Goal: Navigation & Orientation: Find specific page/section

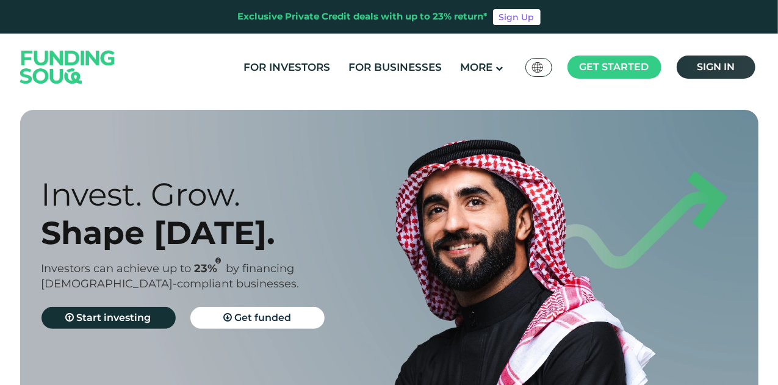
click at [720, 62] on span "Sign in" at bounding box center [716, 67] width 38 height 12
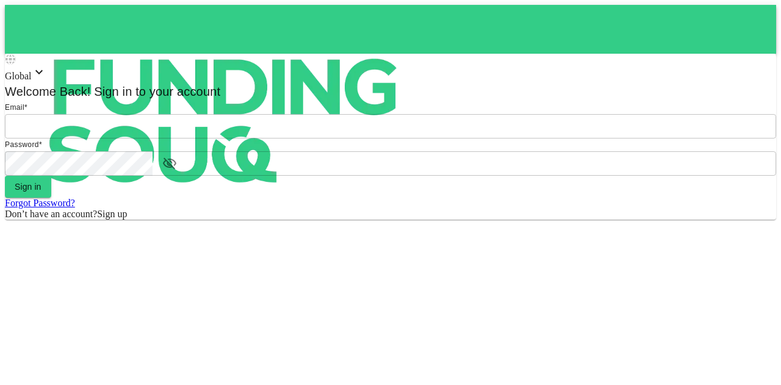
type input "mohanad.y.yasin@hotmail.com"
click at [389, 220] on form "Email * email mohanad.y.yasin@hotmail.com email Password * password password Si…" at bounding box center [390, 160] width 771 height 118
click at [378, 220] on form "Email email mohanad.y.yasin@hotmail.com email Password password password Sign i…" at bounding box center [390, 160] width 771 height 118
click at [51, 198] on button "Sign in" at bounding box center [28, 187] width 46 height 22
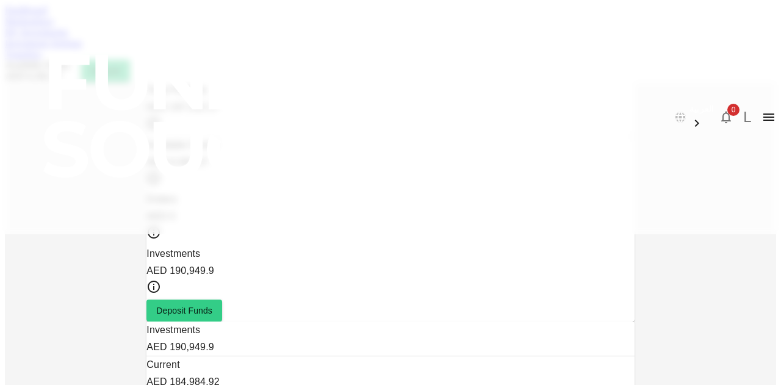
click at [68, 37] on link "My Investments" at bounding box center [36, 32] width 63 height 10
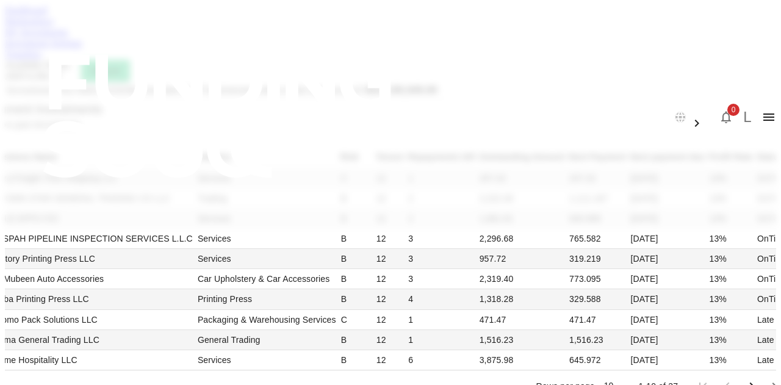
click at [82, 48] on link "Investment Settings" at bounding box center [43, 43] width 77 height 10
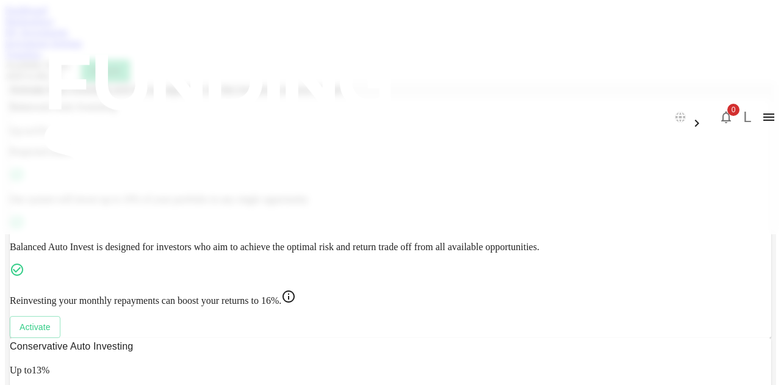
click at [41, 59] on link "Transfers" at bounding box center [23, 54] width 37 height 10
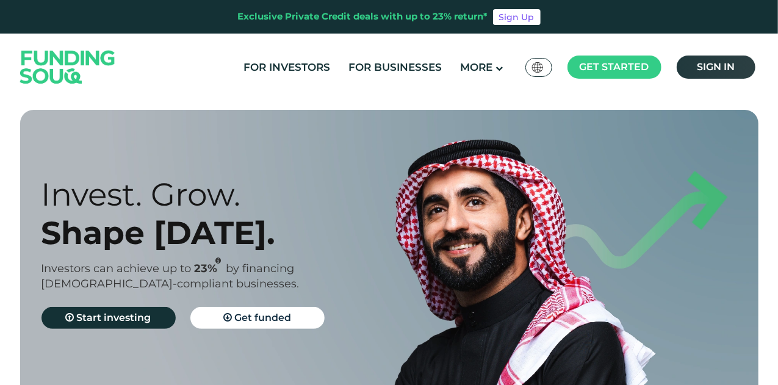
click at [712, 61] on span "Sign in" at bounding box center [716, 67] width 38 height 12
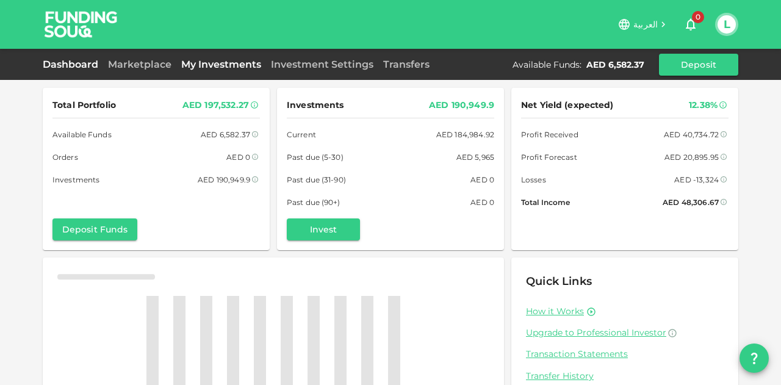
click at [238, 67] on link "My Investments" at bounding box center [221, 65] width 90 height 12
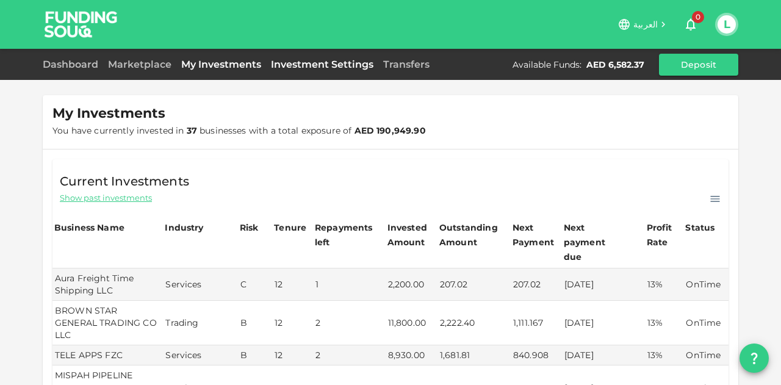
click at [333, 64] on link "Investment Settings" at bounding box center [322, 65] width 112 height 12
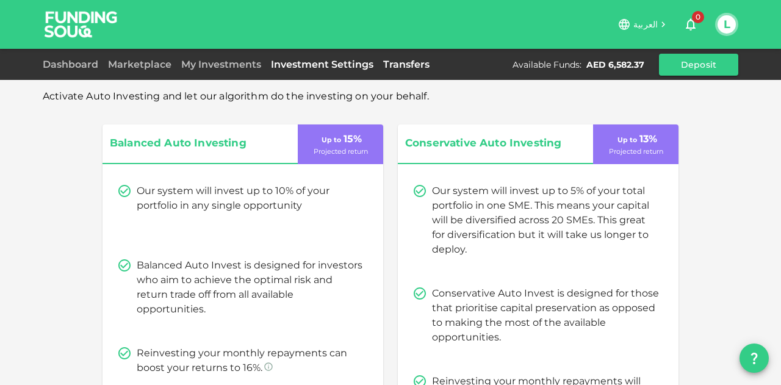
click at [399, 64] on link "Transfers" at bounding box center [406, 65] width 56 height 12
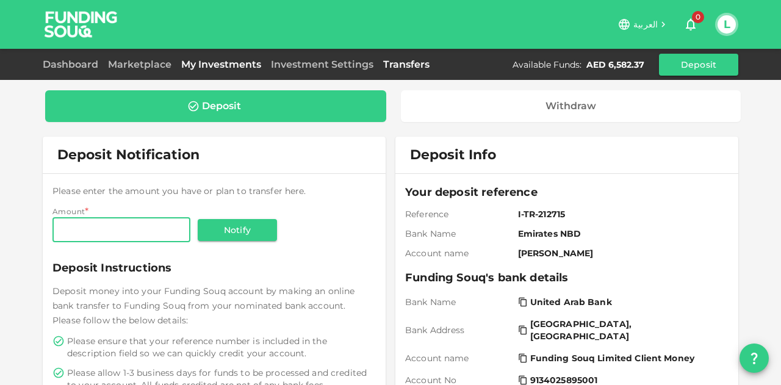
click at [195, 60] on link "My Investments" at bounding box center [221, 65] width 90 height 12
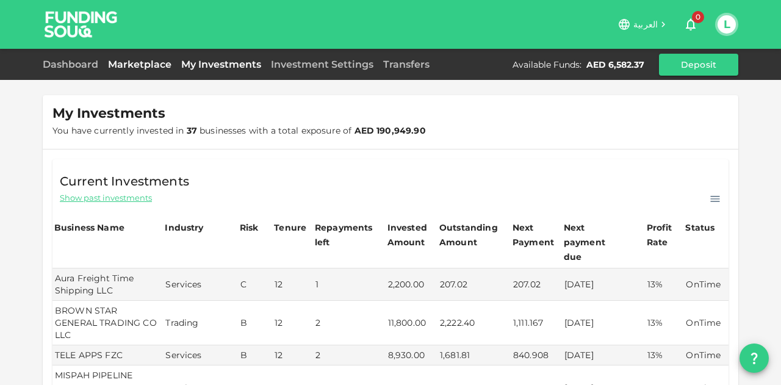
click at [143, 59] on link "Marketplace" at bounding box center [139, 65] width 73 height 12
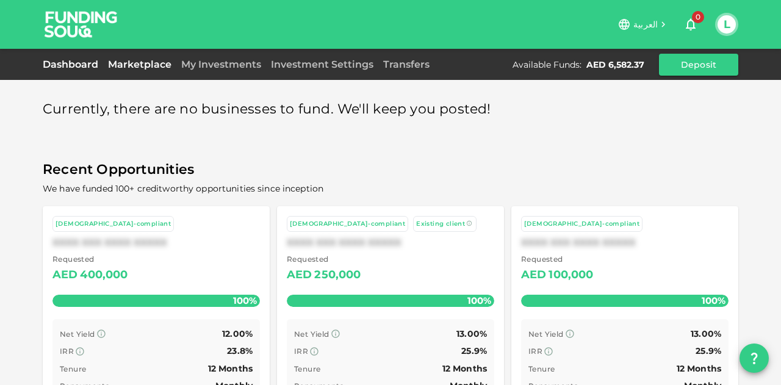
click at [67, 63] on link "Dashboard" at bounding box center [73, 65] width 60 height 12
